Goal: Task Accomplishment & Management: Complete application form

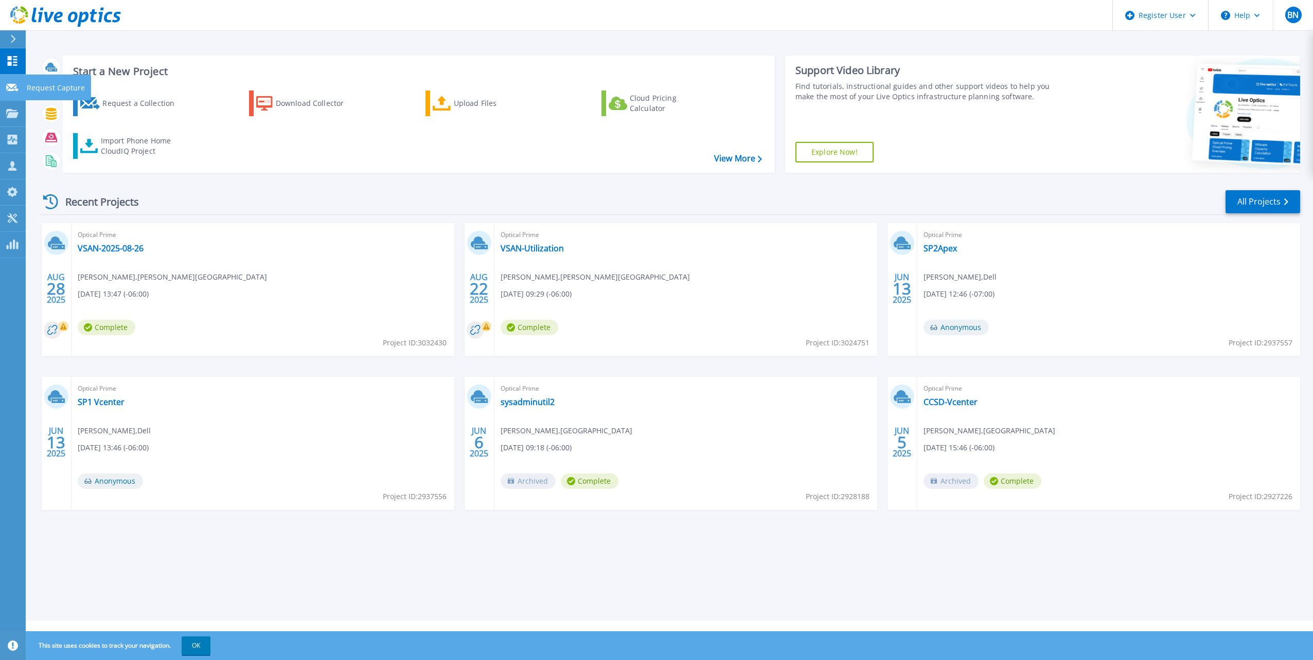
click at [15, 92] on link "Request Capture Request Capture" at bounding box center [13, 88] width 26 height 26
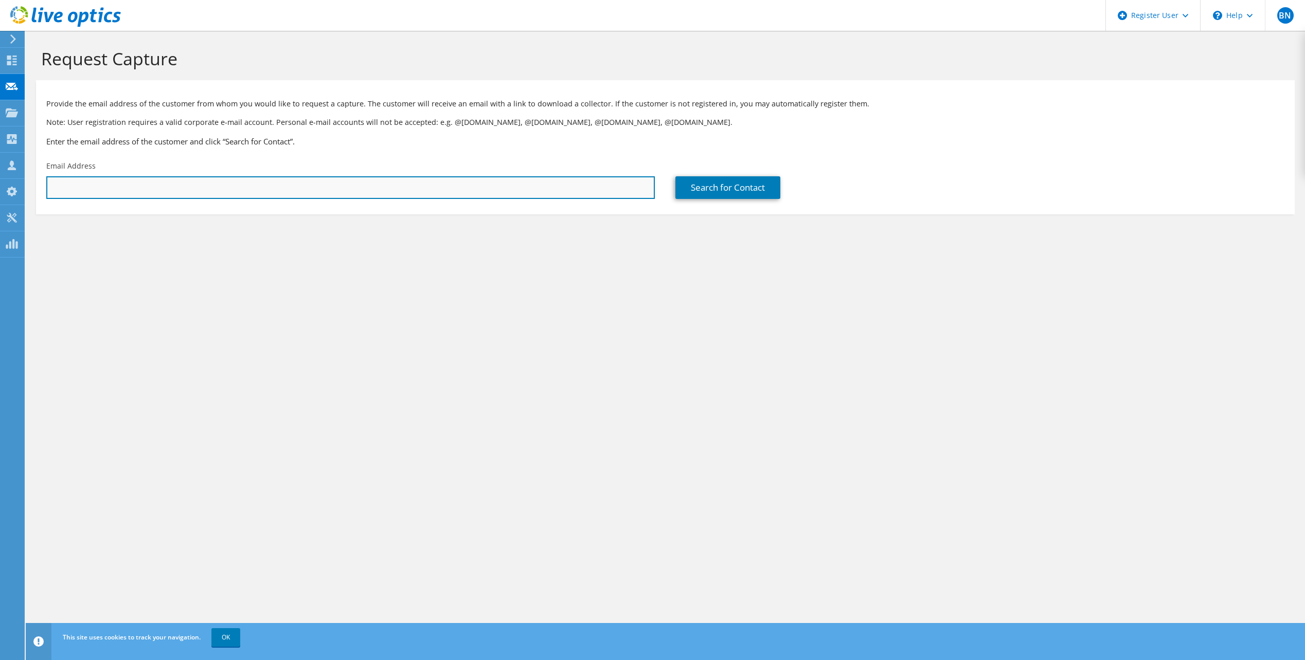
click at [155, 191] on input "text" at bounding box center [350, 187] width 608 height 23
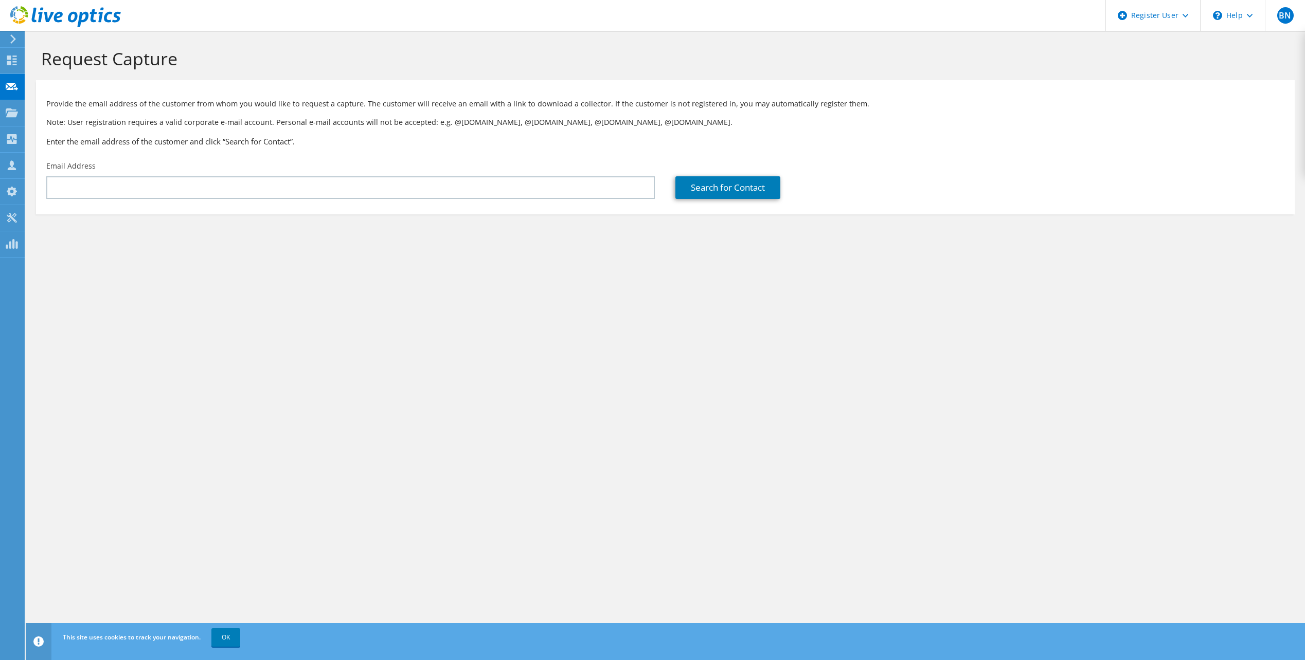
click at [1016, 541] on div "Request Capture Provide the email address of the customer from whom you would l…" at bounding box center [665, 346] width 1279 height 630
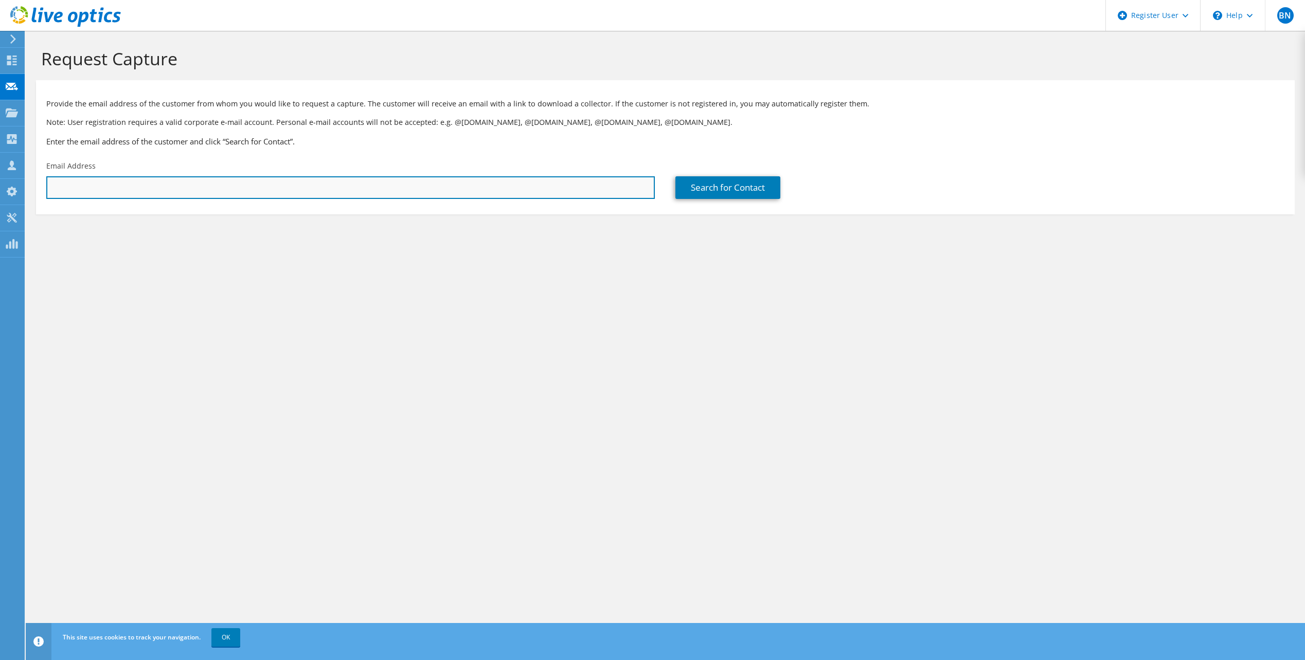
click at [285, 187] on input "text" at bounding box center [350, 187] width 608 height 23
paste input "rj.mclaughlin@colostate.edu"
type input "rj.mclaughlin@colostate.edu"
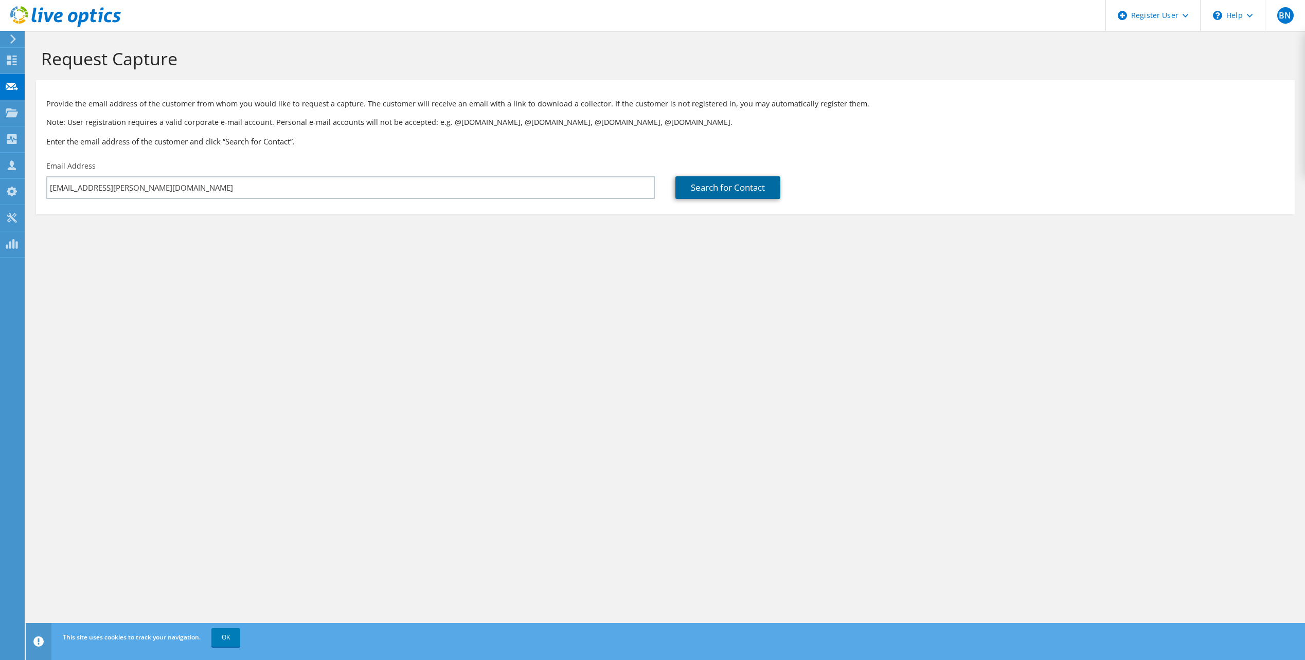
click at [721, 186] on link "Search for Contact" at bounding box center [727, 187] width 105 height 23
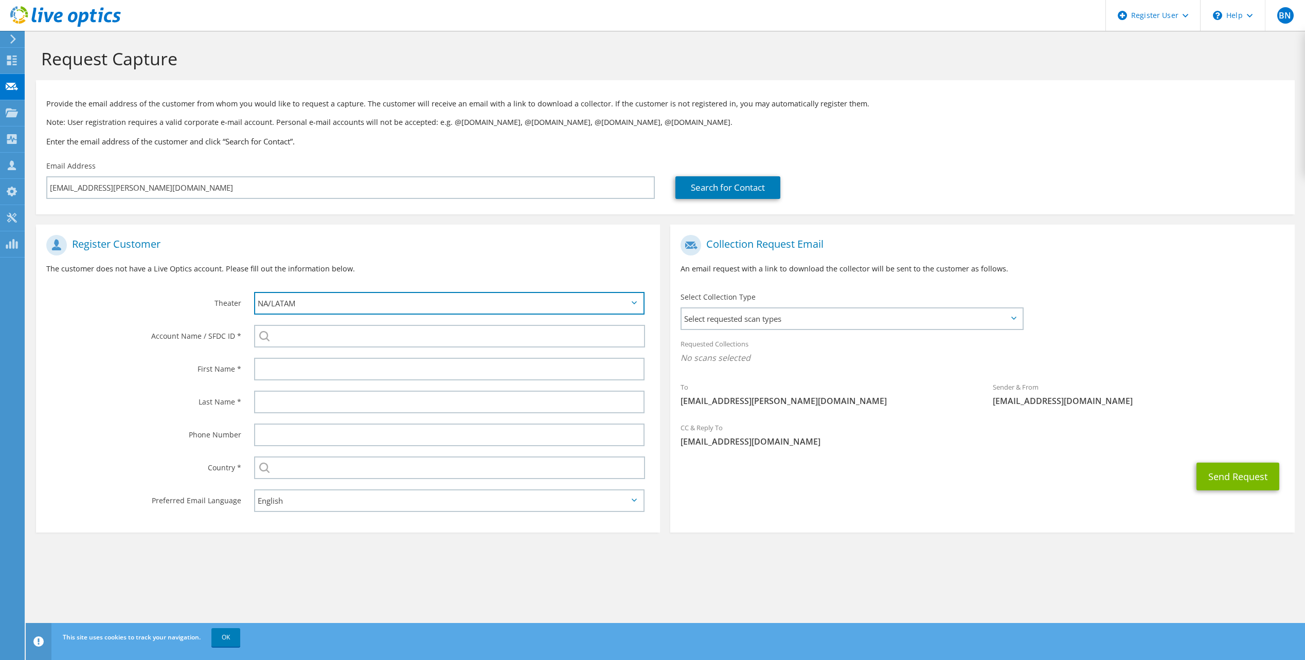
click at [343, 302] on select "APJ EMEA NA/LATAM" at bounding box center [449, 303] width 390 height 23
click at [254, 292] on select "APJ EMEA NA/LATAM" at bounding box center [449, 303] width 390 height 23
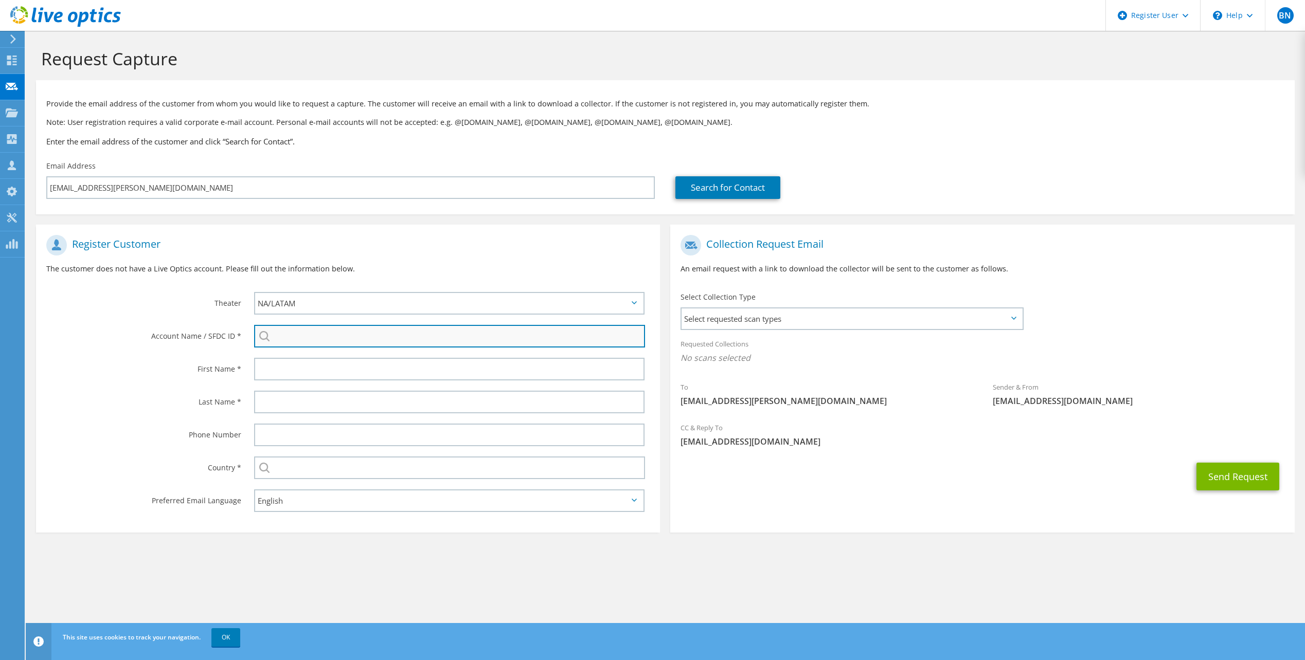
click at [302, 339] on input "search" at bounding box center [449, 336] width 391 height 23
click at [290, 338] on input "search" at bounding box center [449, 336] width 391 height 23
paste input "147025799"
click at [335, 336] on input "147025799" at bounding box center [449, 336] width 391 height 23
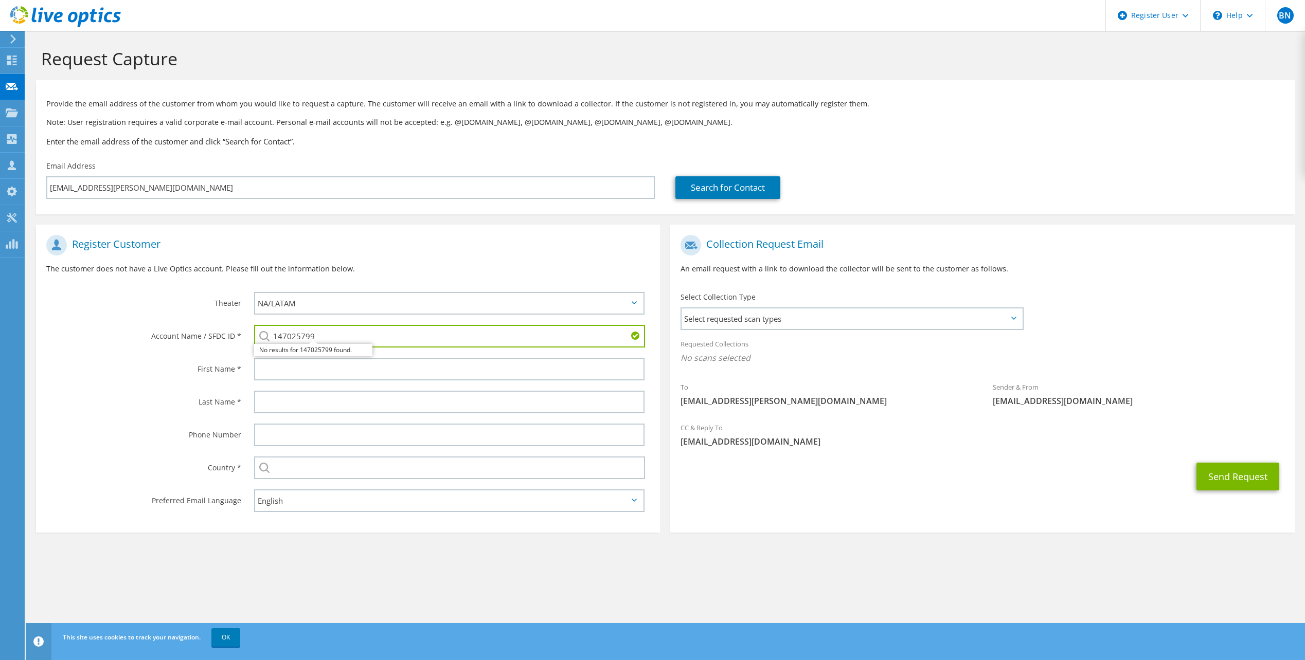
click at [335, 336] on input "147025799" at bounding box center [449, 336] width 391 height 23
paste input "595722610"
click at [345, 353] on li "[US_STATE][GEOGRAPHIC_DATA] : 595722610" at bounding box center [325, 350] width 143 height 12
type input "[US_STATE][GEOGRAPHIC_DATA] : 595722610"
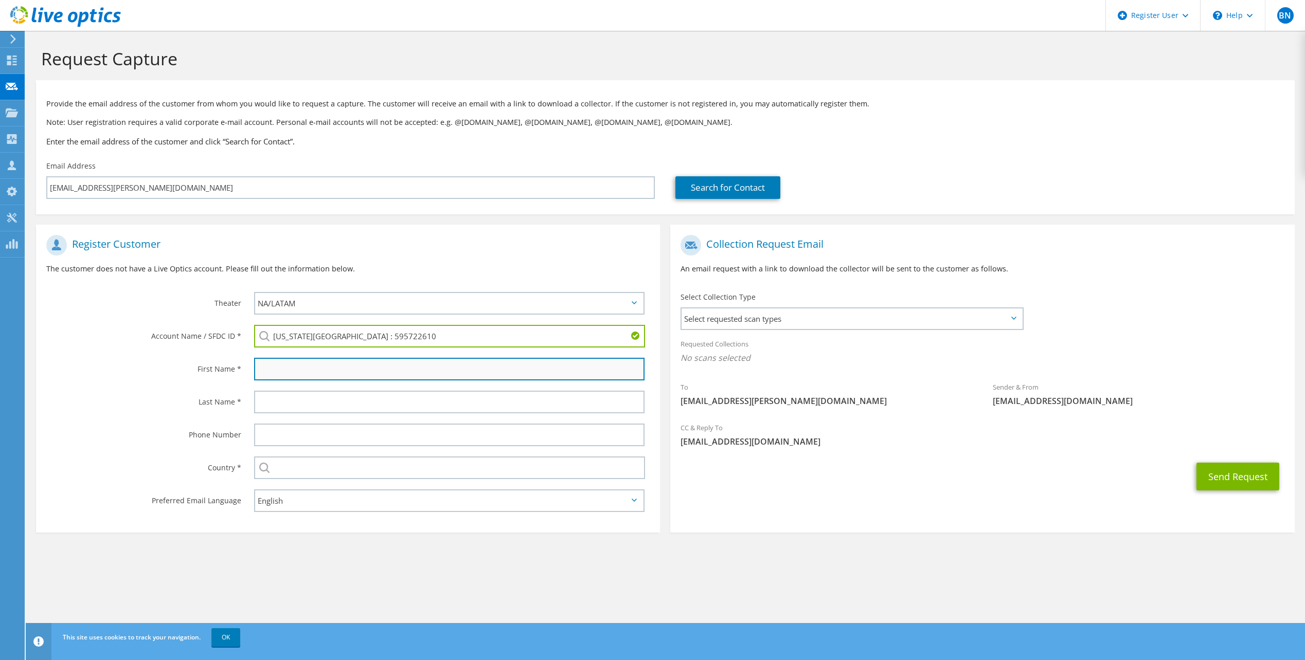
click at [330, 367] on input "text" at bounding box center [449, 369] width 390 height 23
type input "R.J."
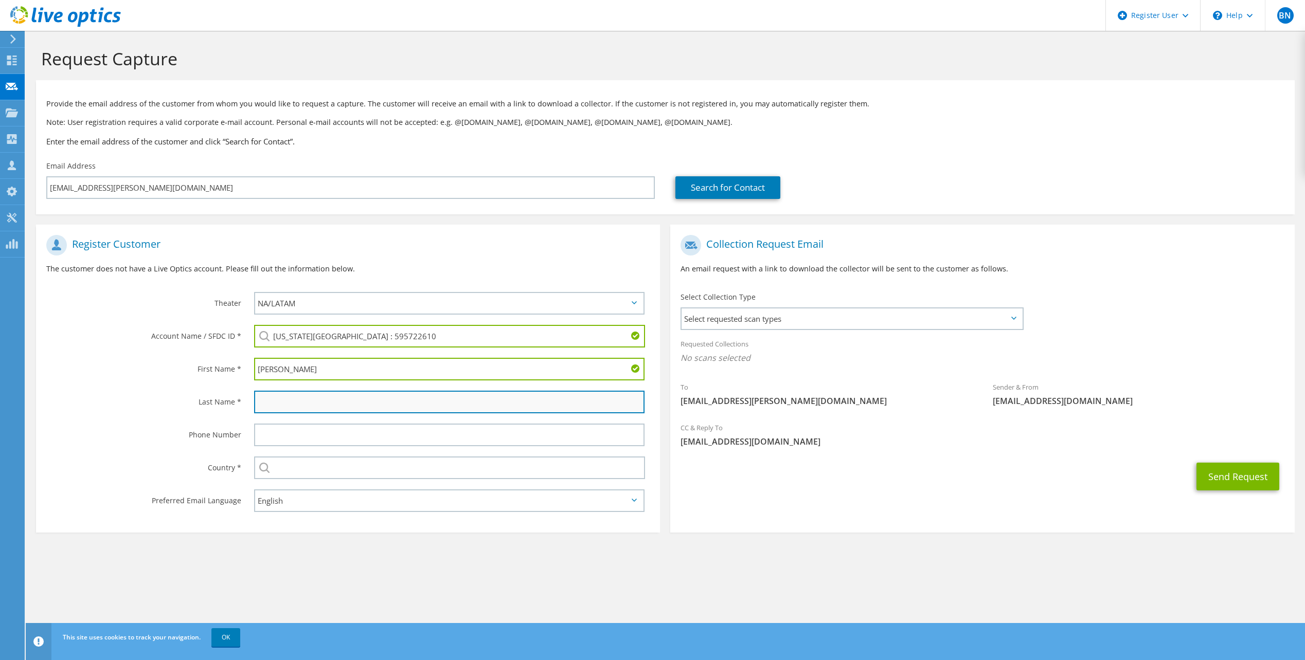
click at [286, 401] on input "text" at bounding box center [449, 402] width 390 height 23
type input "McLaughlin"
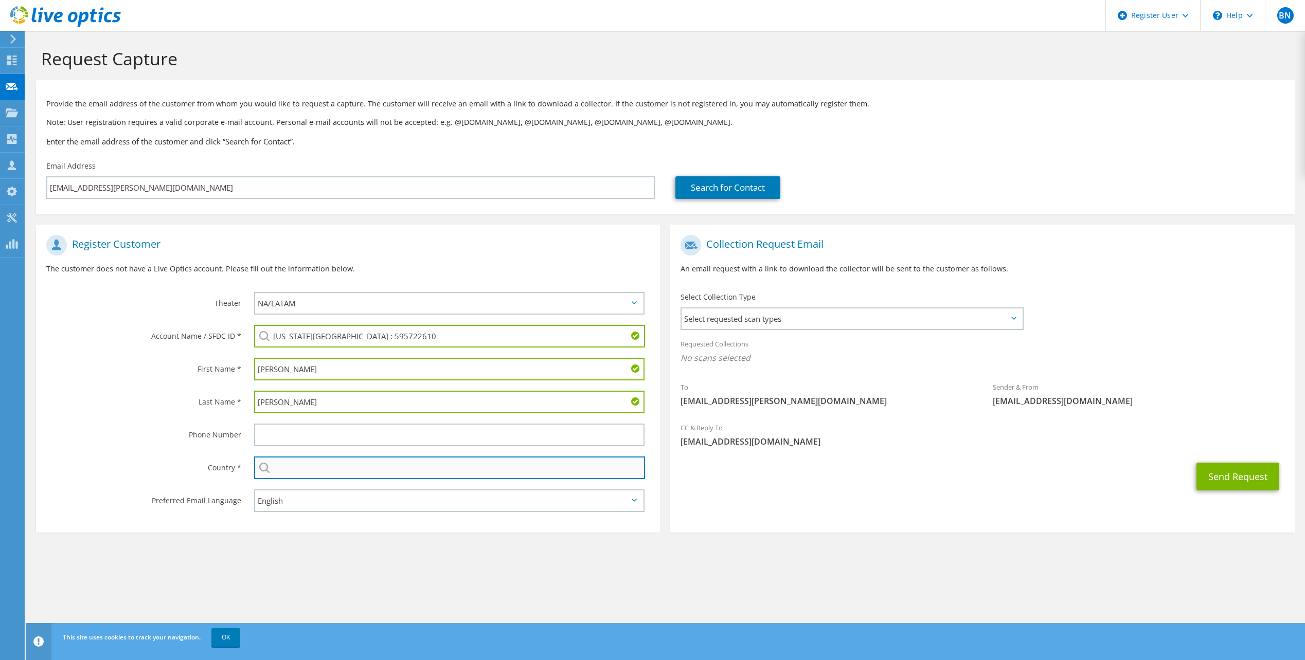
click at [296, 470] on input "text" at bounding box center [449, 468] width 391 height 23
type input "[GEOGRAPHIC_DATA]"
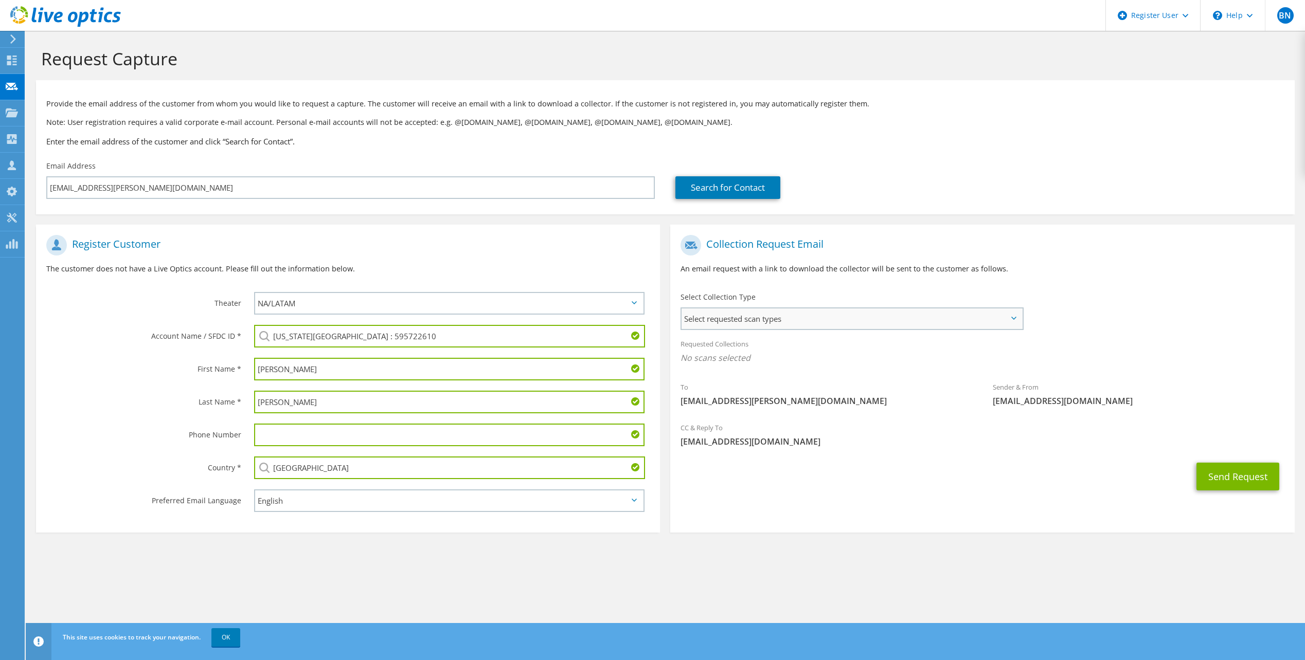
click at [768, 314] on span "Select requested scan types" at bounding box center [852, 319] width 340 height 21
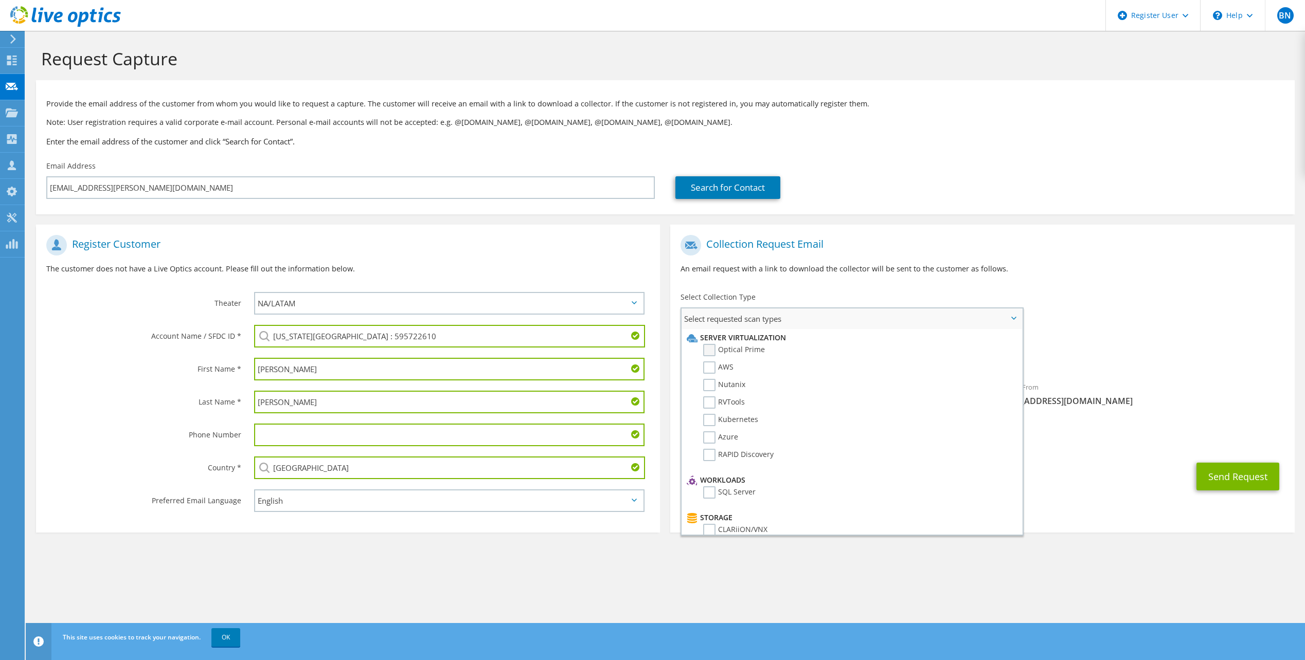
click at [750, 350] on label "Optical Prime" at bounding box center [734, 350] width 62 height 12
click at [0, 0] on input "Optical Prime" at bounding box center [0, 0] width 0 height 0
click at [1172, 334] on div "Requested Collections No scans selected Optical Prime" at bounding box center [982, 353] width 624 height 41
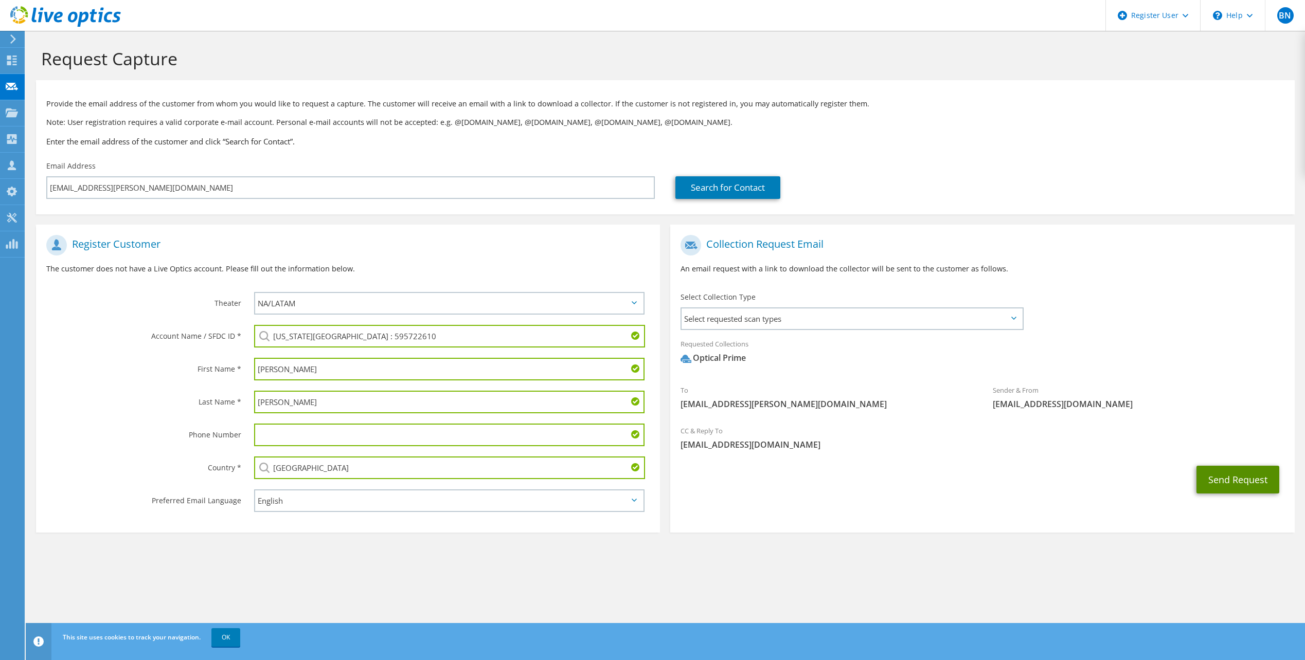
click at [1229, 480] on button "Send Request" at bounding box center [1237, 480] width 83 height 28
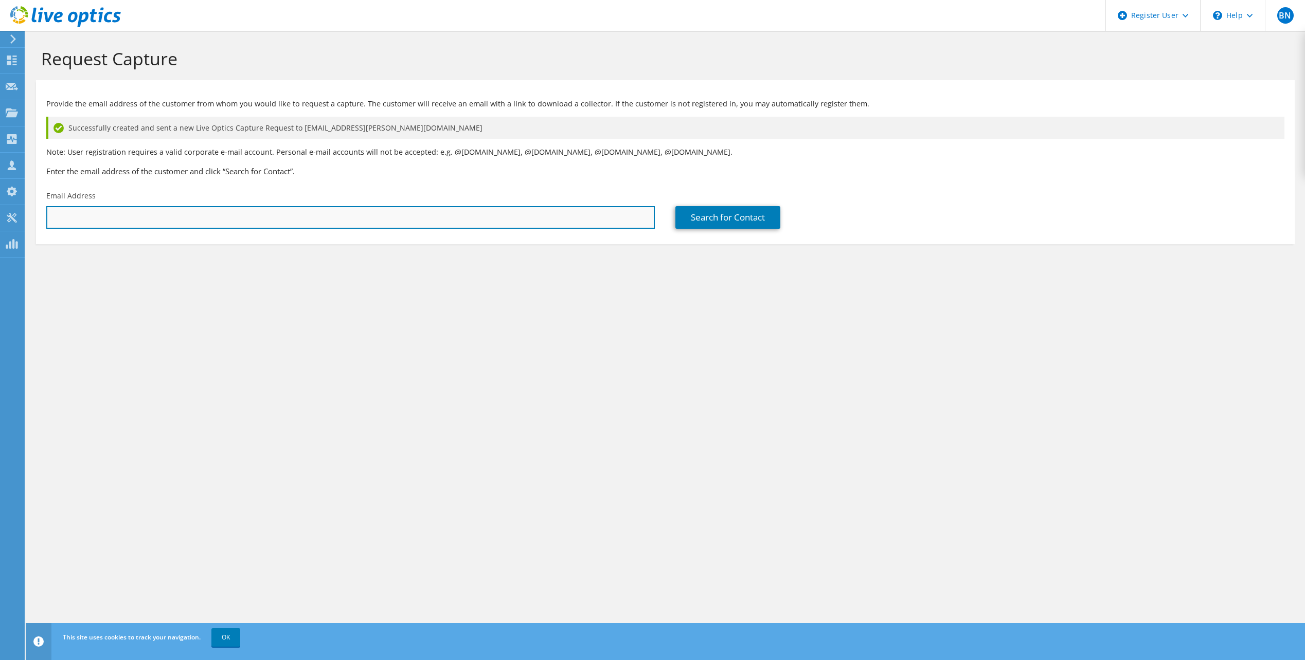
click at [209, 214] on input "text" at bounding box center [350, 217] width 608 height 23
paste input "[PERSON_NAME][EMAIL_ADDRESS][PERSON_NAME][DOMAIN_NAME]"
type input "[PERSON_NAME][EMAIL_ADDRESS][PERSON_NAME][DOMAIN_NAME]"
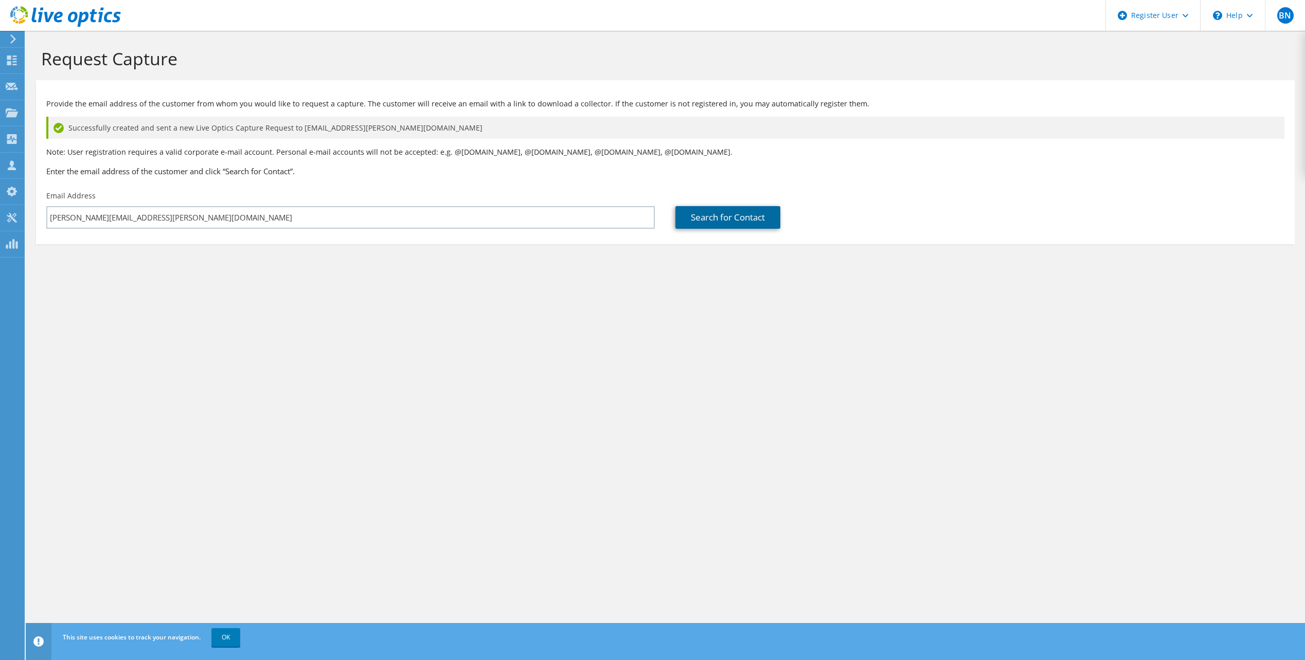
click at [696, 217] on link "Search for Contact" at bounding box center [727, 217] width 105 height 23
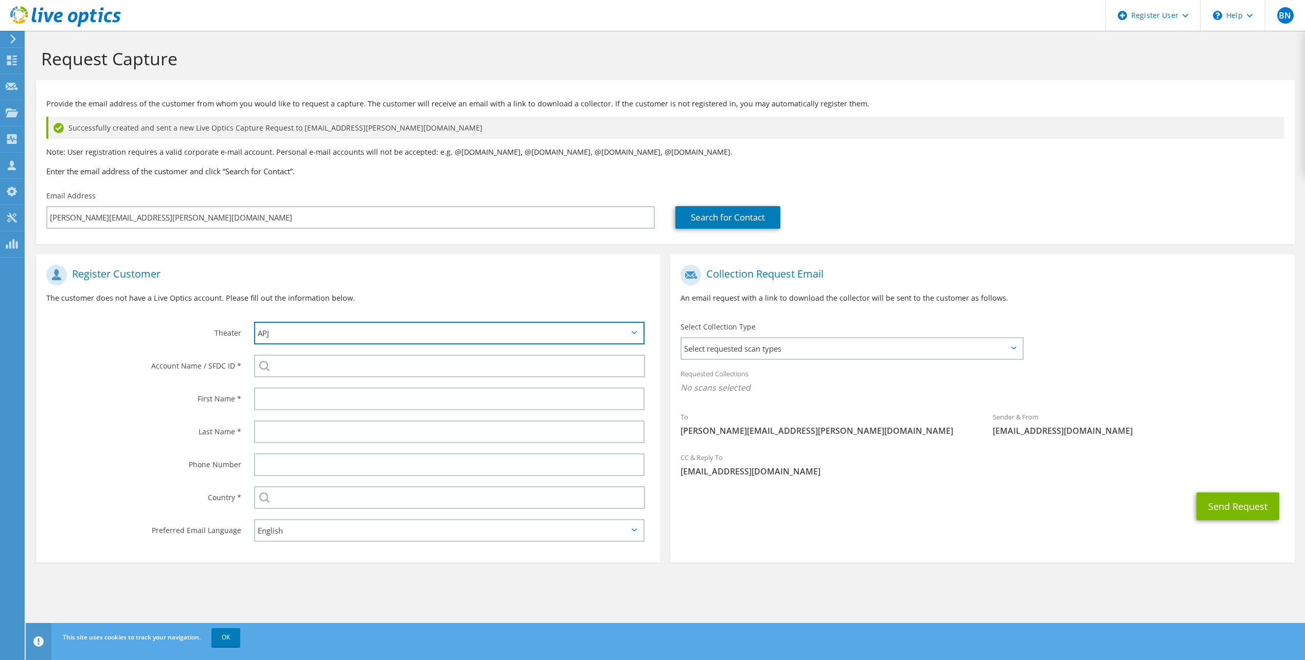
click at [294, 330] on select "APJ EMEA NA/LATAM" at bounding box center [449, 333] width 390 height 23
select select "3"
click at [254, 322] on select "APJ EMEA NA/LATAM" at bounding box center [449, 333] width 390 height 23
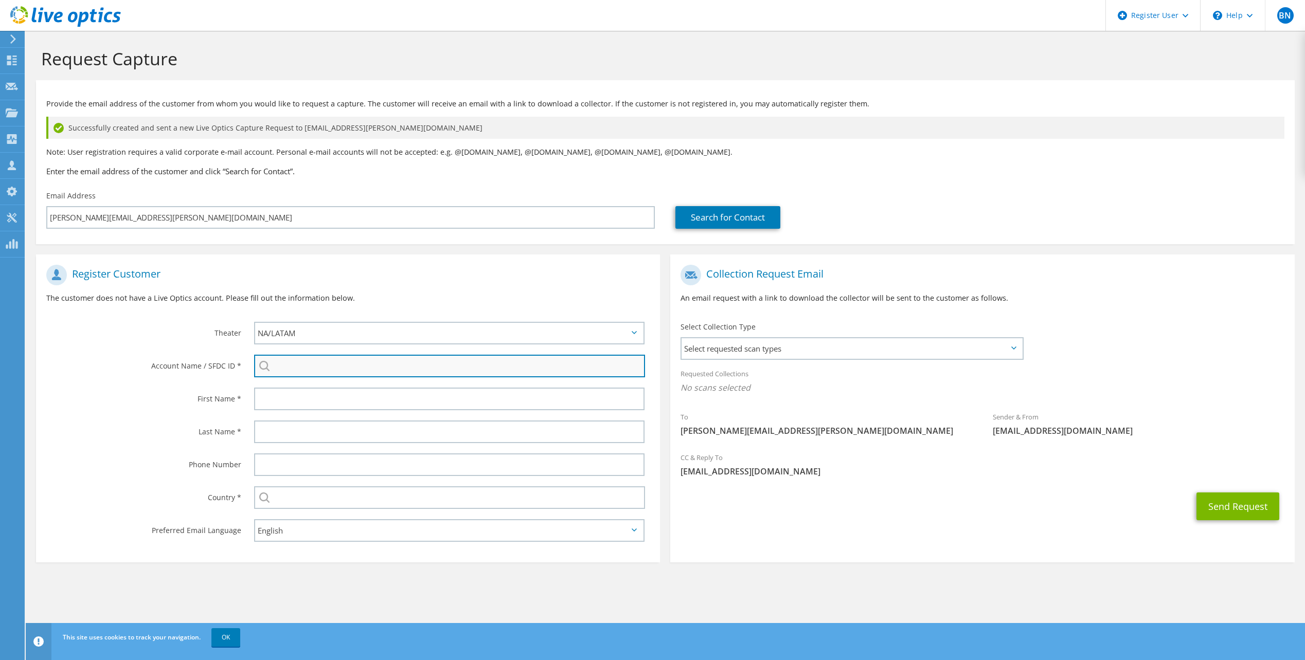
click at [304, 369] on input "search" at bounding box center [449, 366] width 391 height 23
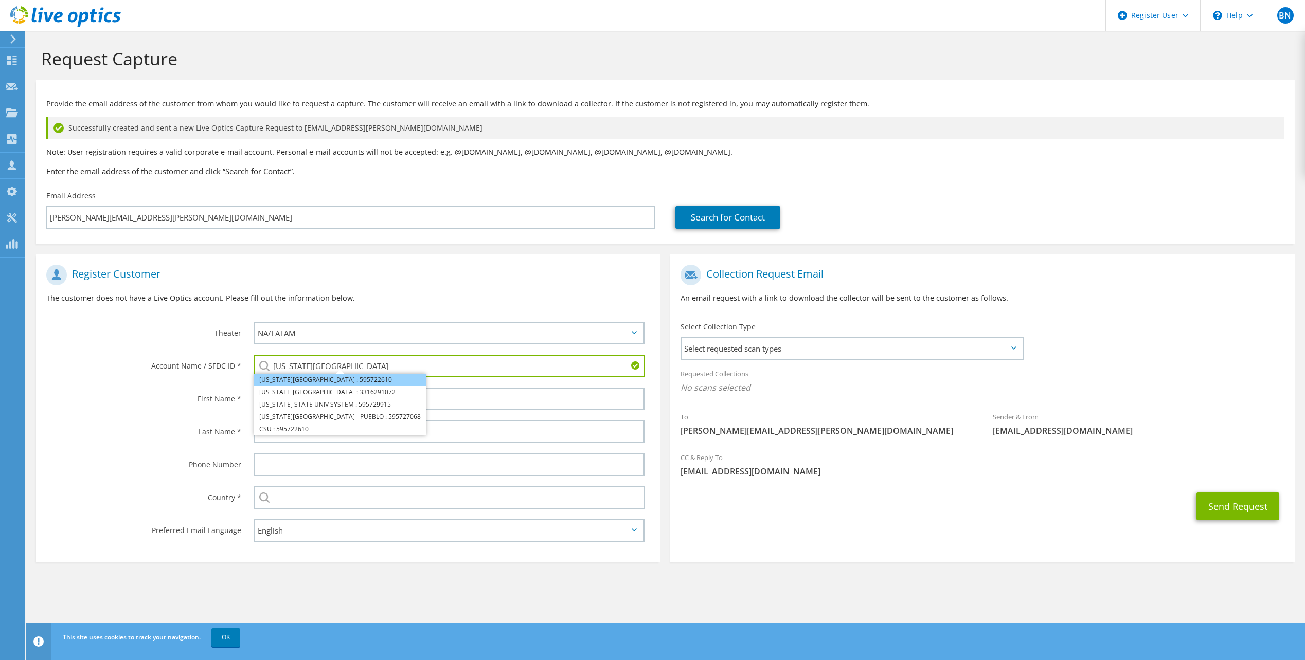
click at [314, 378] on li "[US_STATE][GEOGRAPHIC_DATA] : 595722610" at bounding box center [340, 380] width 172 height 12
type input "[US_STATE][GEOGRAPHIC_DATA] : 595722610"
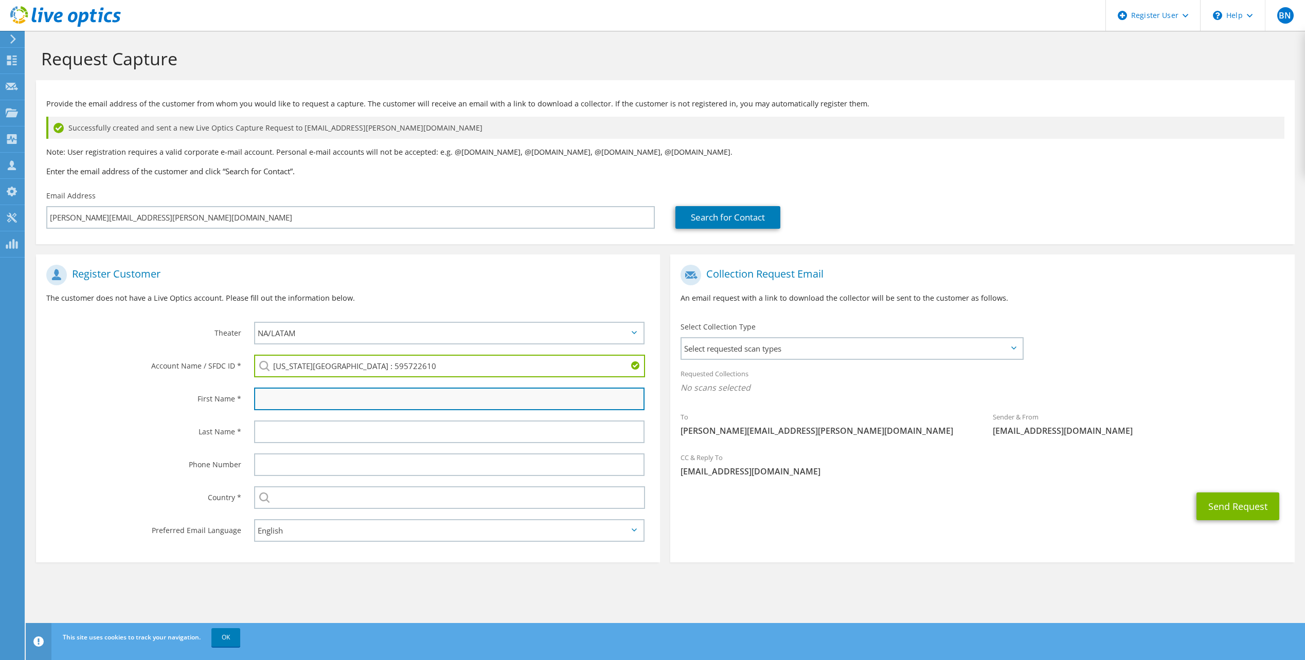
click at [300, 398] on input "text" at bounding box center [449, 399] width 390 height 23
type input "[PERSON_NAME]"
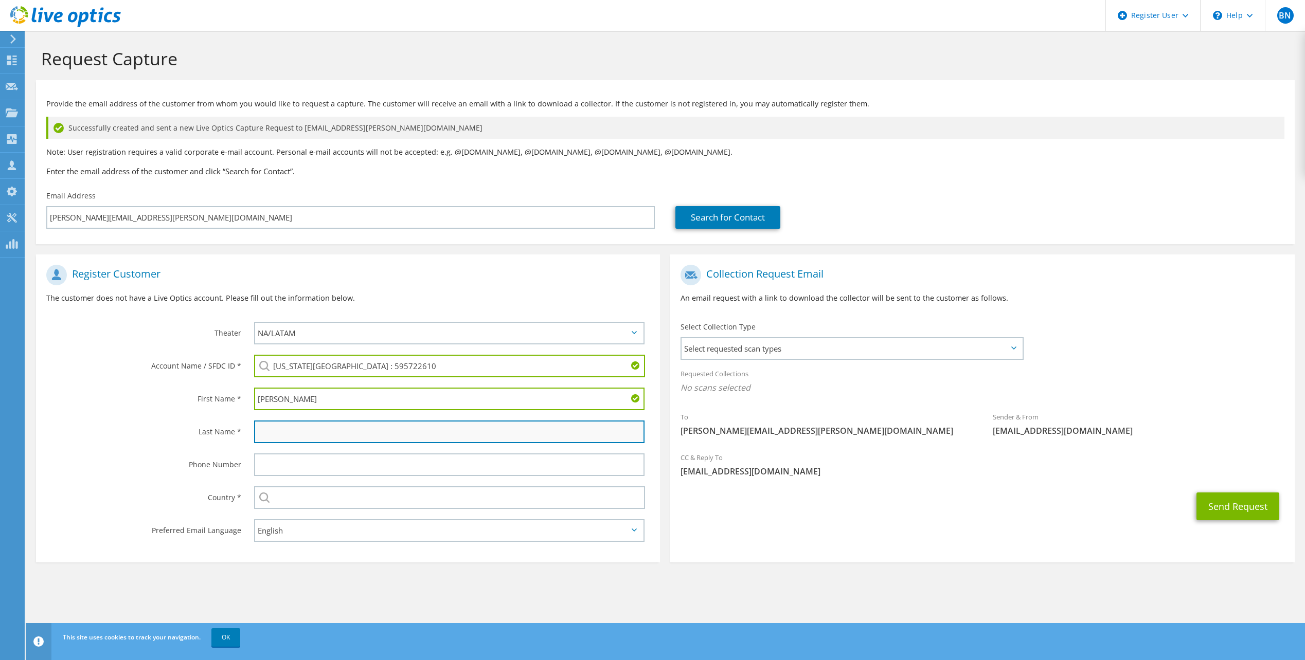
click at [275, 430] on input "text" at bounding box center [449, 432] width 390 height 23
type input "[PERSON_NAME]"
click at [162, 437] on label "Last Name *" at bounding box center [143, 429] width 195 height 16
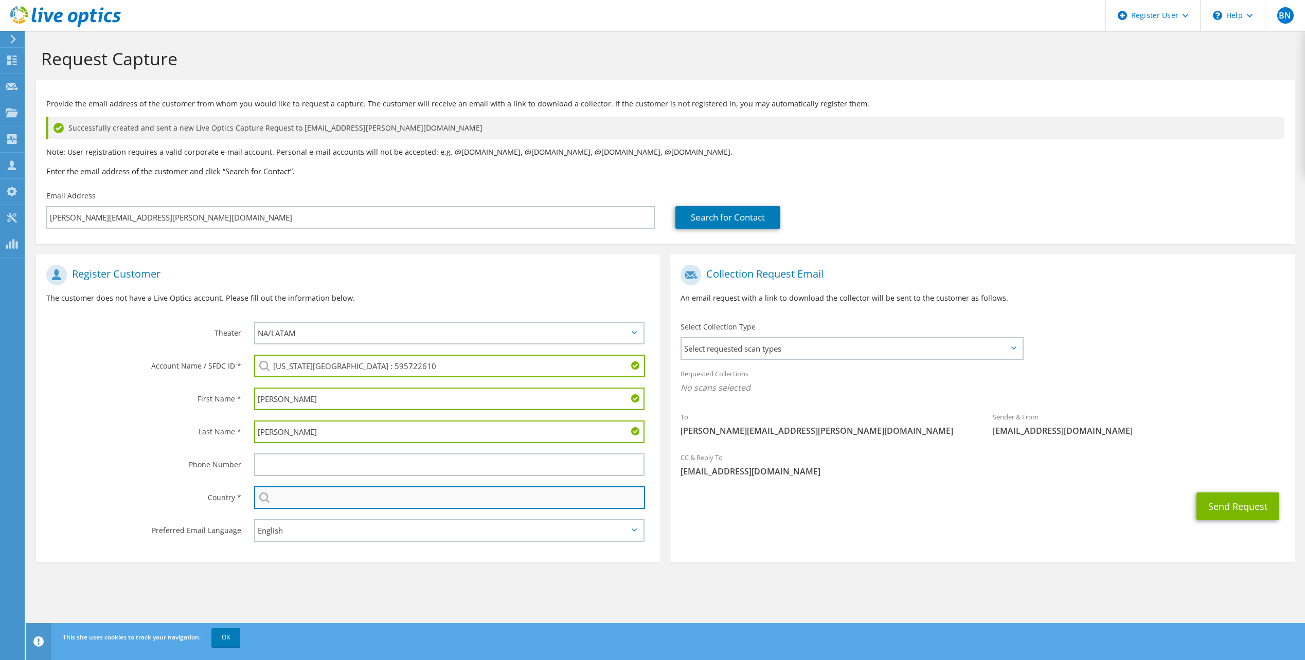
click at [285, 492] on input "text" at bounding box center [449, 498] width 391 height 23
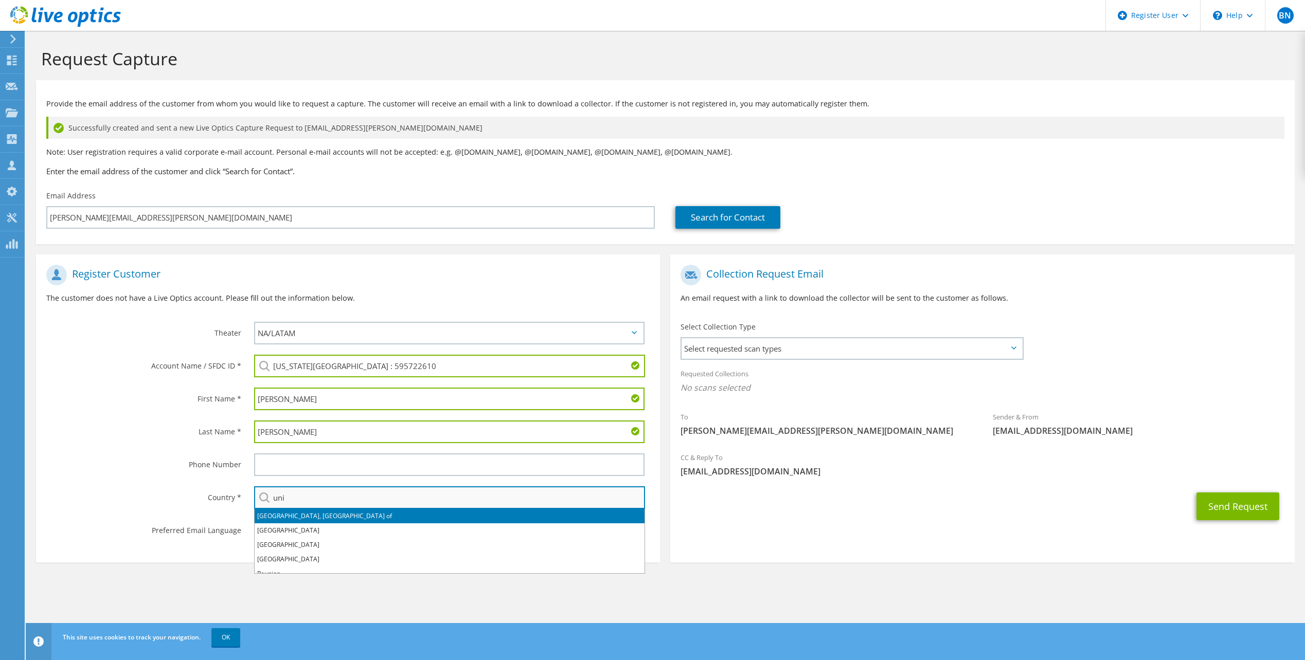
type input "[GEOGRAPHIC_DATA]"
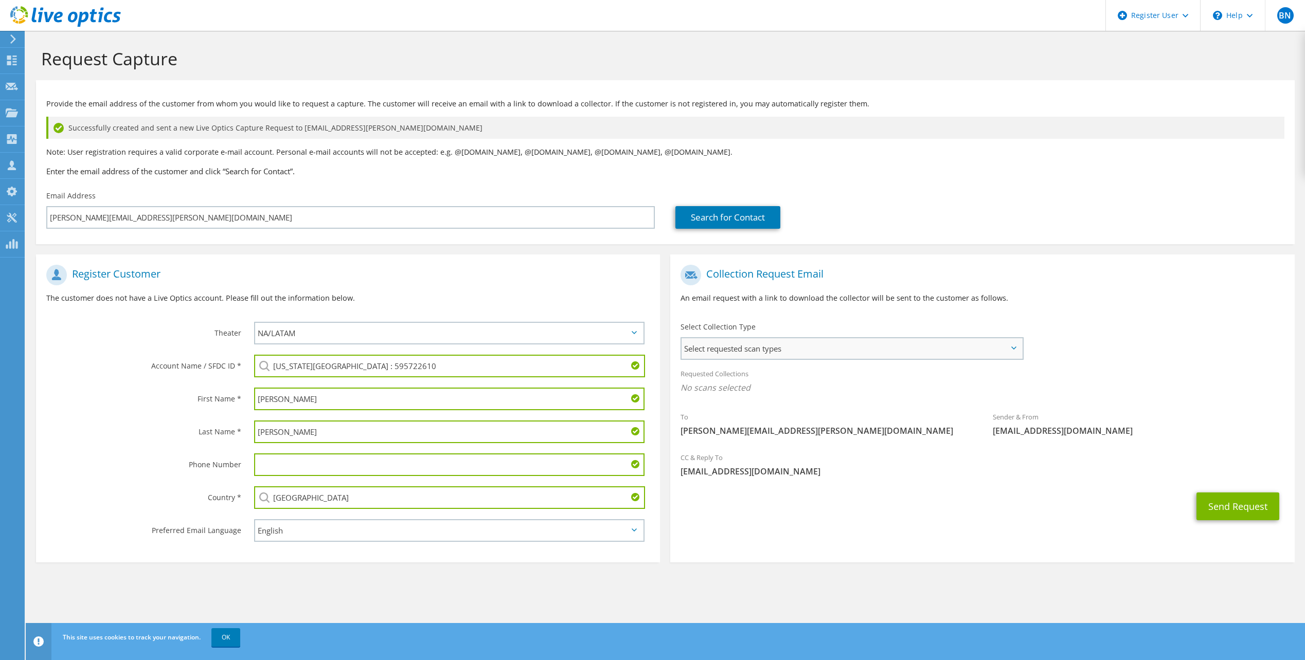
click at [763, 359] on span "Select requested scan types" at bounding box center [852, 348] width 340 height 21
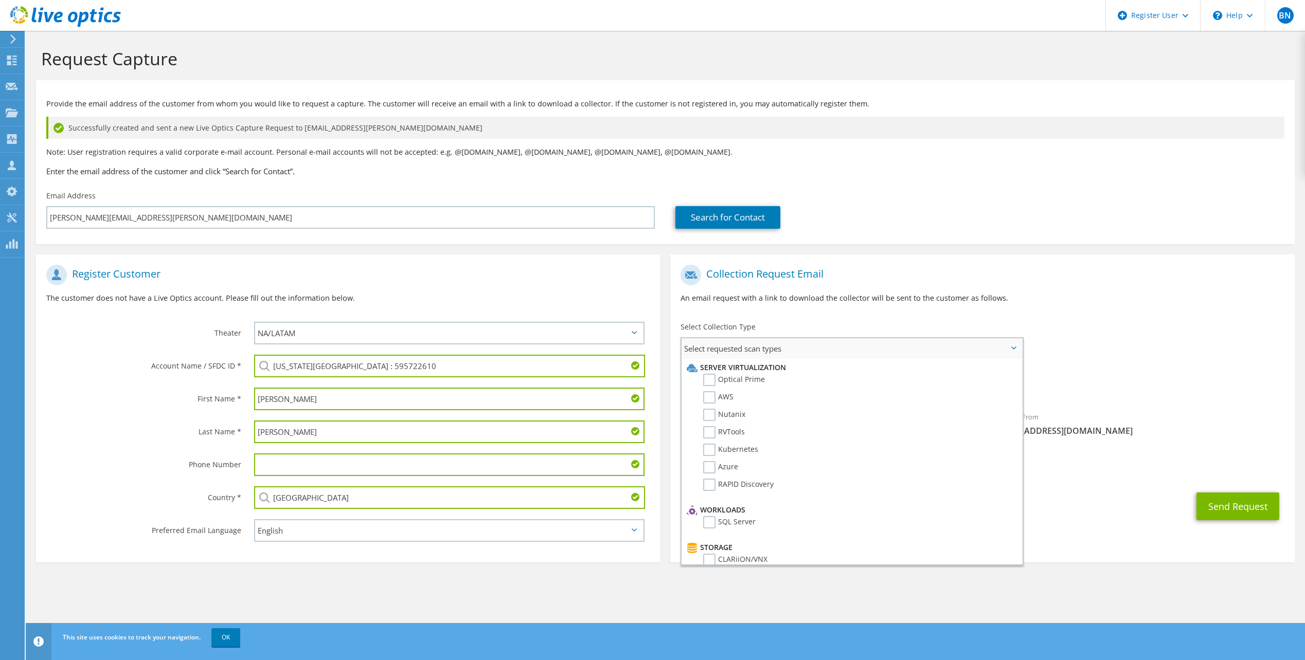
click at [749, 387] on li "Optical Prime" at bounding box center [850, 382] width 332 height 17
click at [745, 383] on label "Optical Prime" at bounding box center [734, 380] width 62 height 12
click at [0, 0] on input "Optical Prime" at bounding box center [0, 0] width 0 height 0
click at [1060, 386] on span "Optical Prime" at bounding box center [981, 390] width 603 height 17
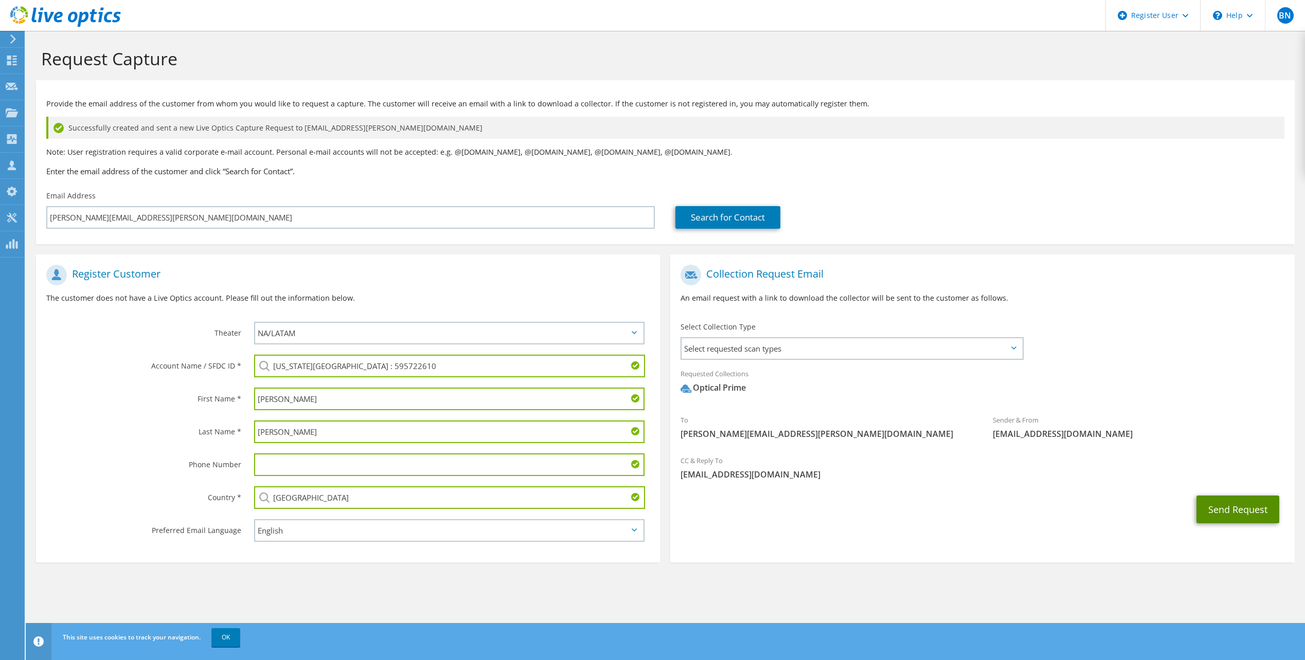
click at [1216, 511] on button "Send Request" at bounding box center [1237, 510] width 83 height 28
